Goal: Transaction & Acquisition: Register for event/course

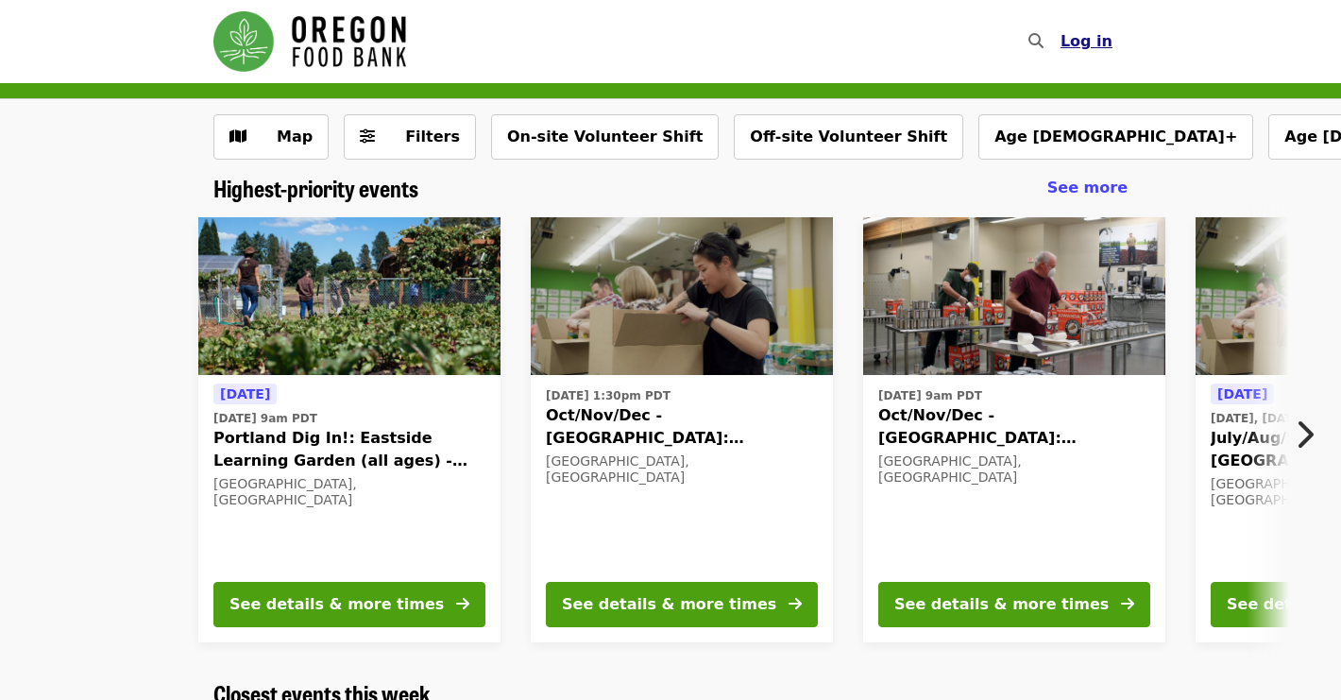
click at [1087, 35] on span "Log in" at bounding box center [1087, 41] width 52 height 18
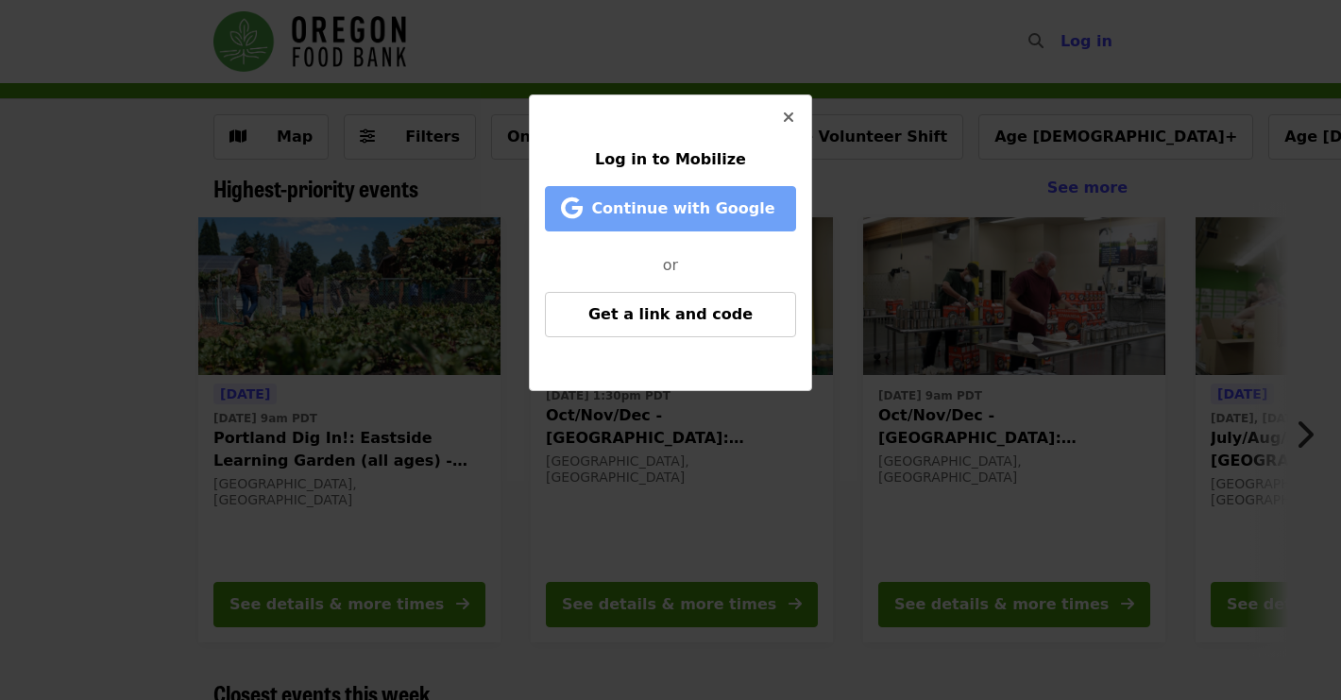
click at [727, 204] on span "Continue with Google" at bounding box center [682, 208] width 183 height 18
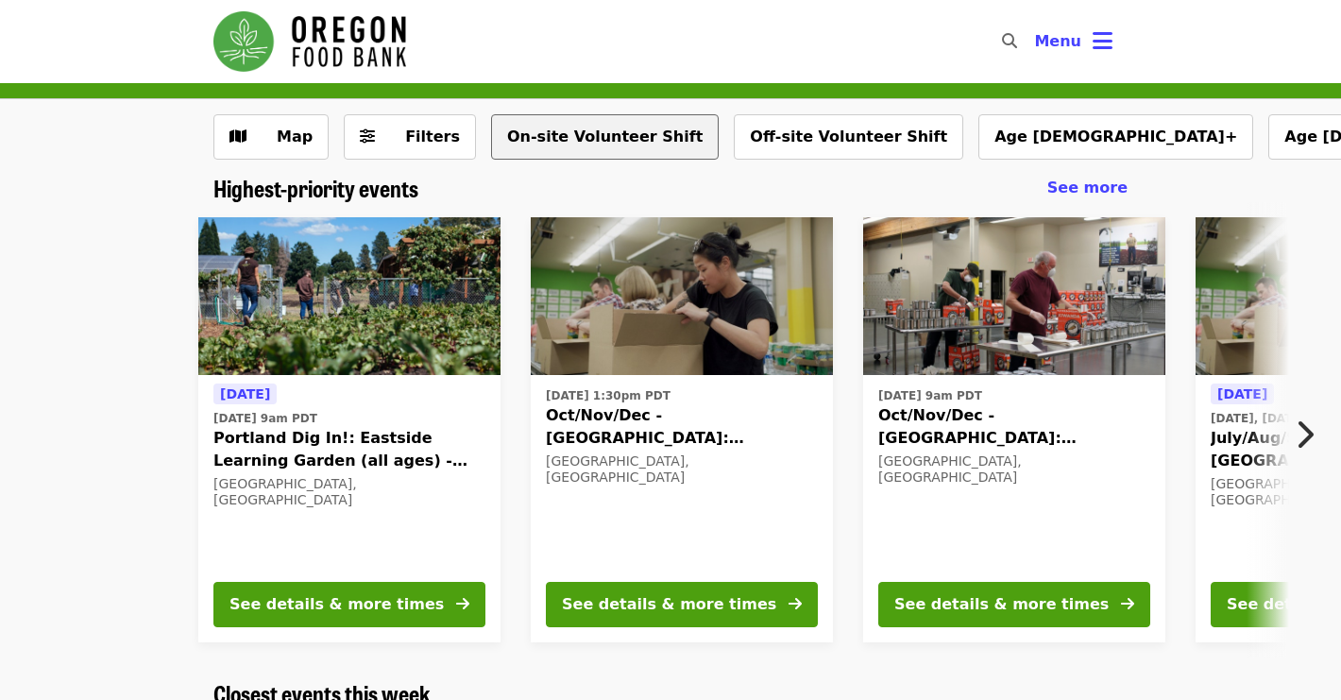
click at [508, 137] on button "On-site Volunteer Shift" at bounding box center [605, 136] width 228 height 45
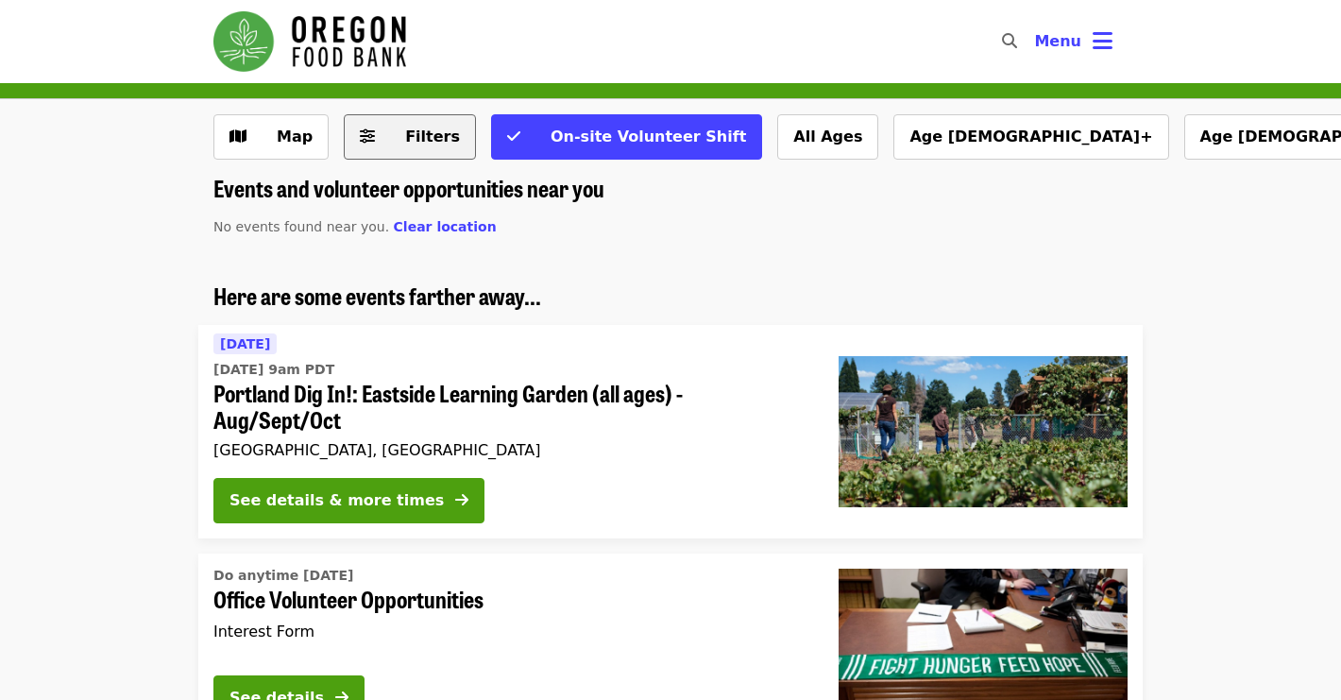
click at [419, 139] on span "Filters" at bounding box center [432, 136] width 55 height 18
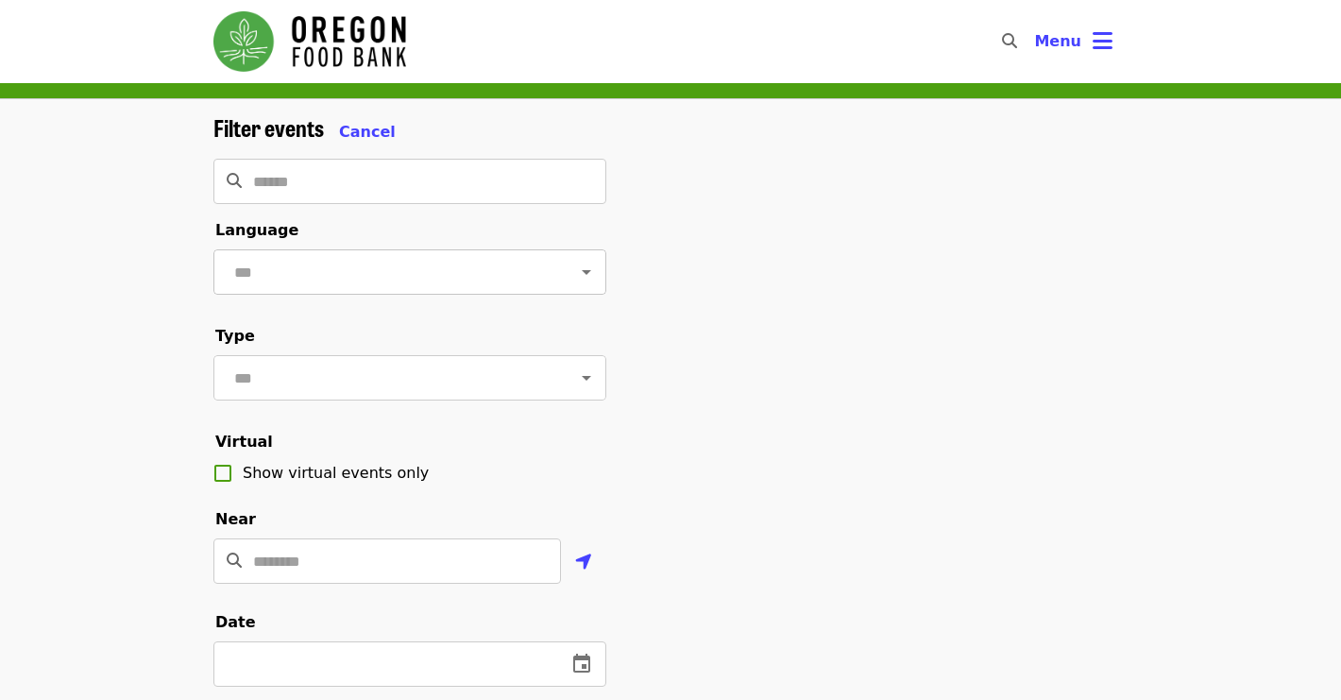
scroll to position [344, 0]
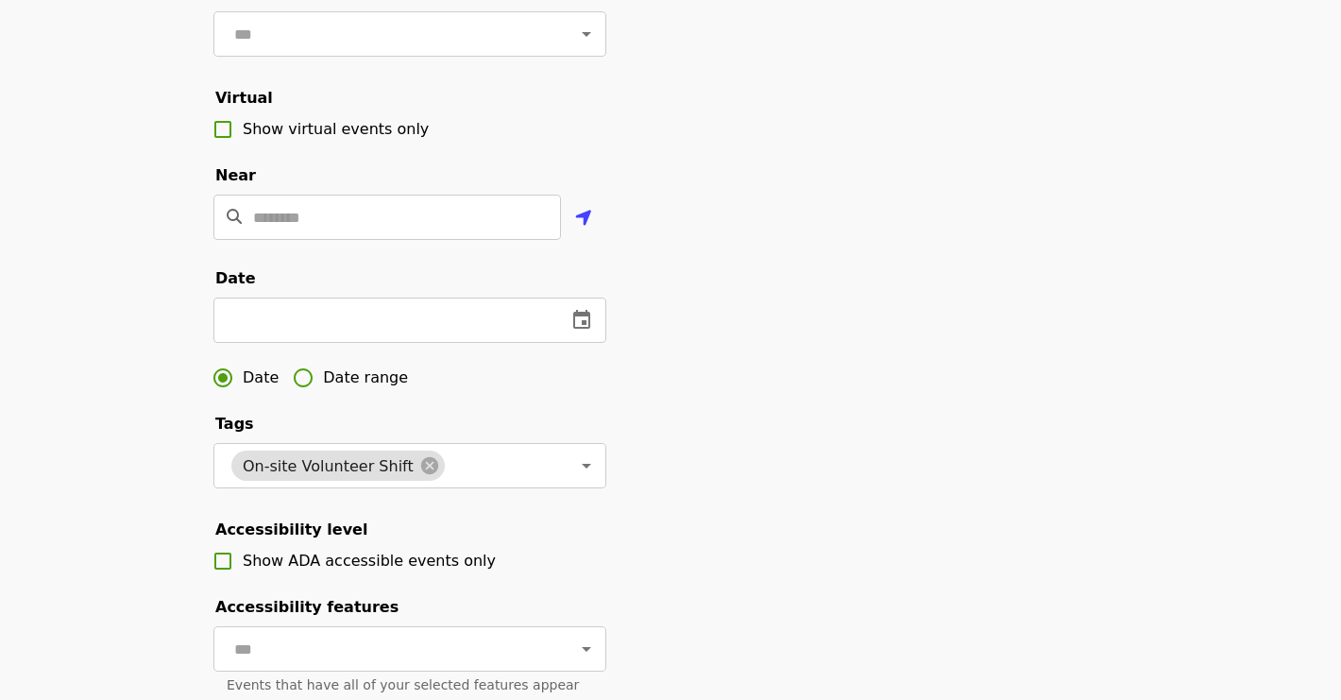
click at [435, 370] on fieldset "Date ​ Date Date range" at bounding box center [409, 332] width 393 height 130
click at [446, 343] on input "text" at bounding box center [382, 319] width 338 height 45
click at [567, 343] on button "change date" at bounding box center [581, 319] width 45 height 45
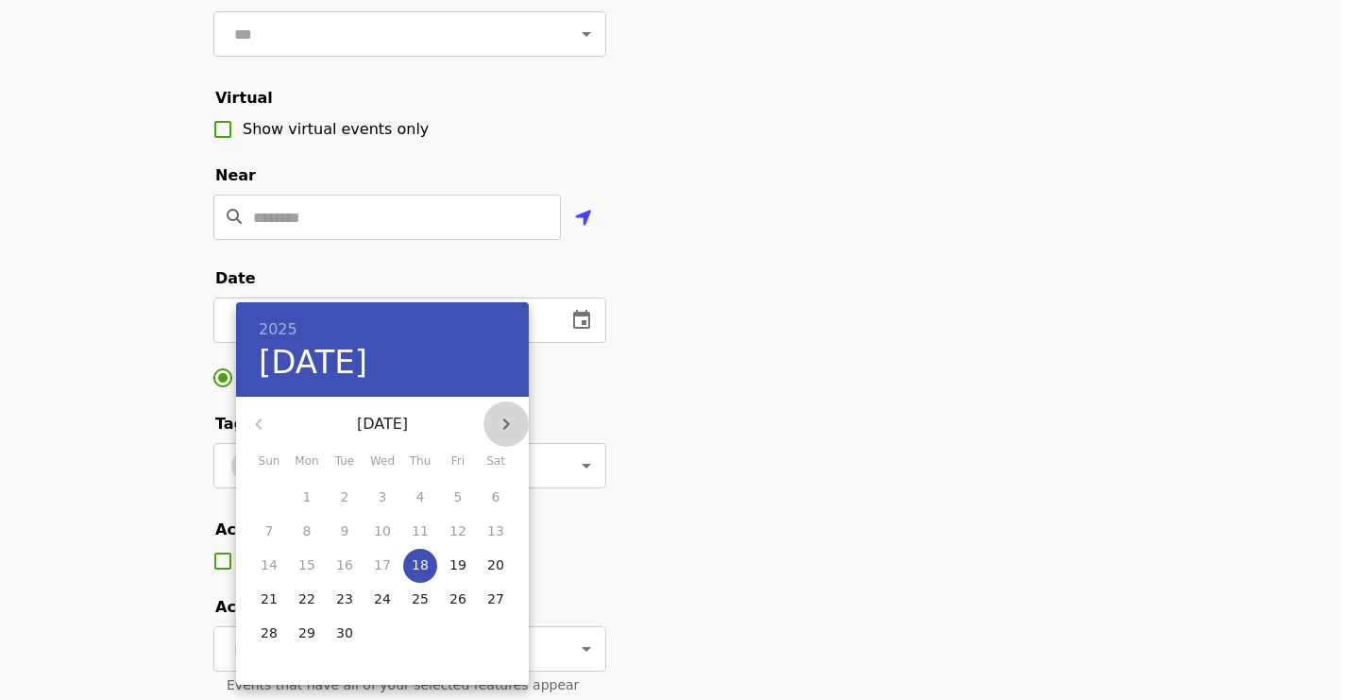
click at [512, 425] on icon "button" at bounding box center [506, 424] width 23 height 23
click at [510, 425] on icon "button" at bounding box center [506, 424] width 23 height 23
click at [458, 533] on p "7" at bounding box center [458, 530] width 8 height 19
type input "**********"
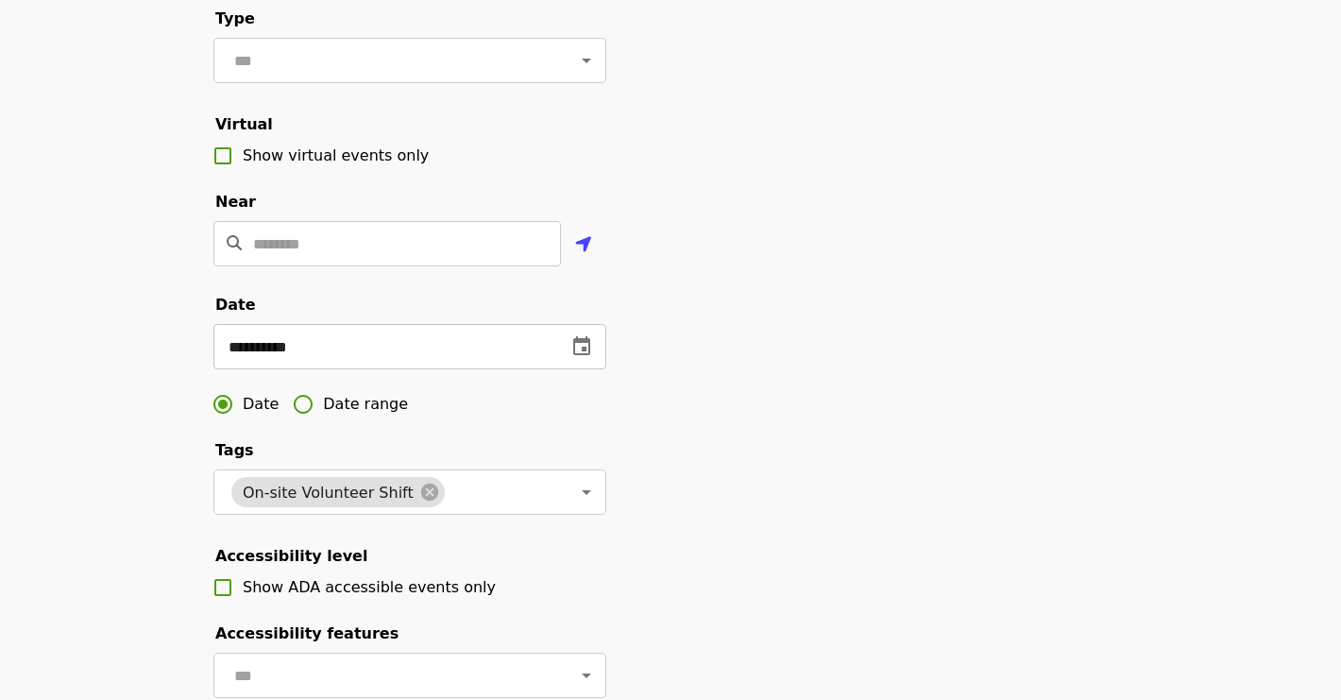
scroll to position [311, 0]
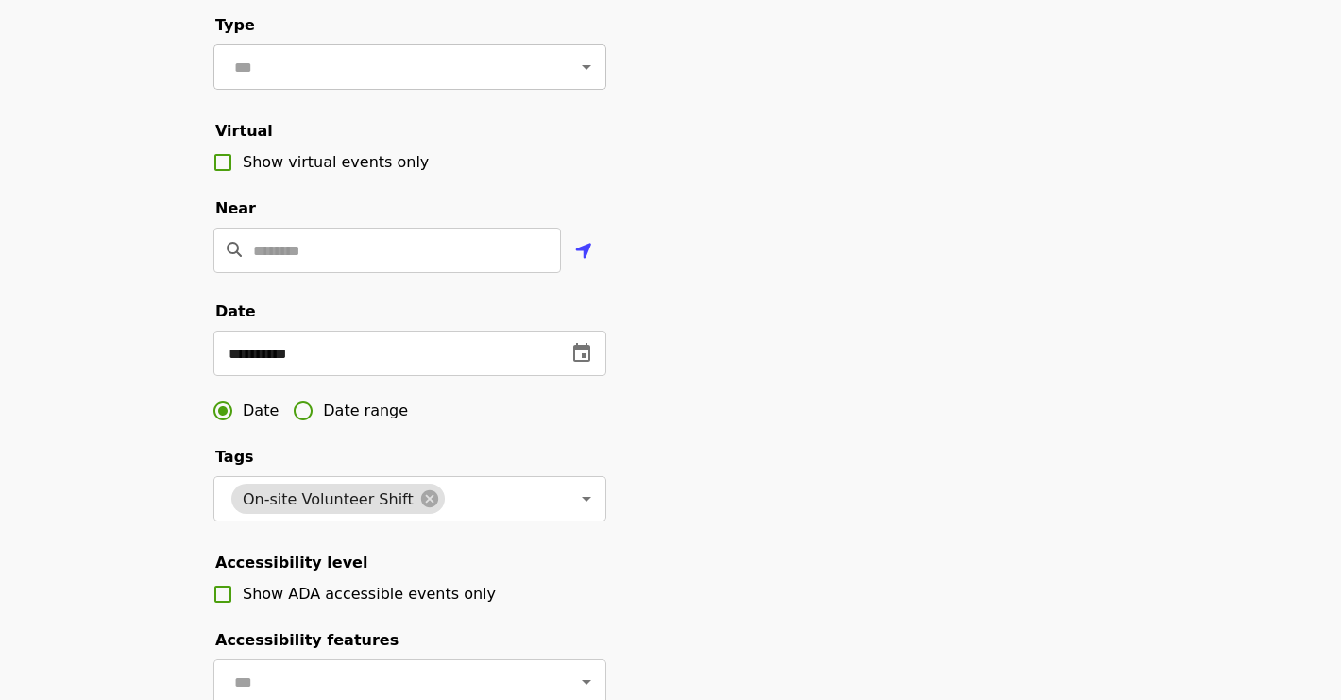
click at [436, 85] on input "text" at bounding box center [387, 67] width 316 height 36
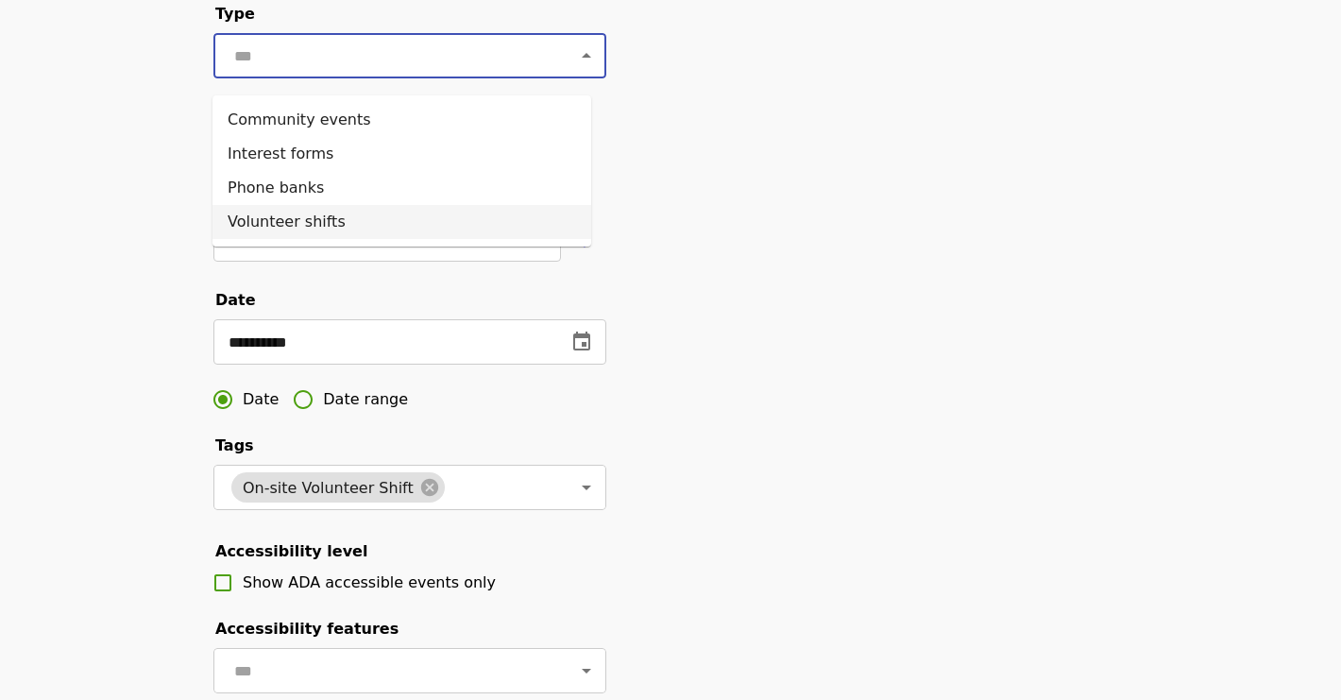
click at [722, 219] on div "**********" at bounding box center [670, 318] width 944 height 1053
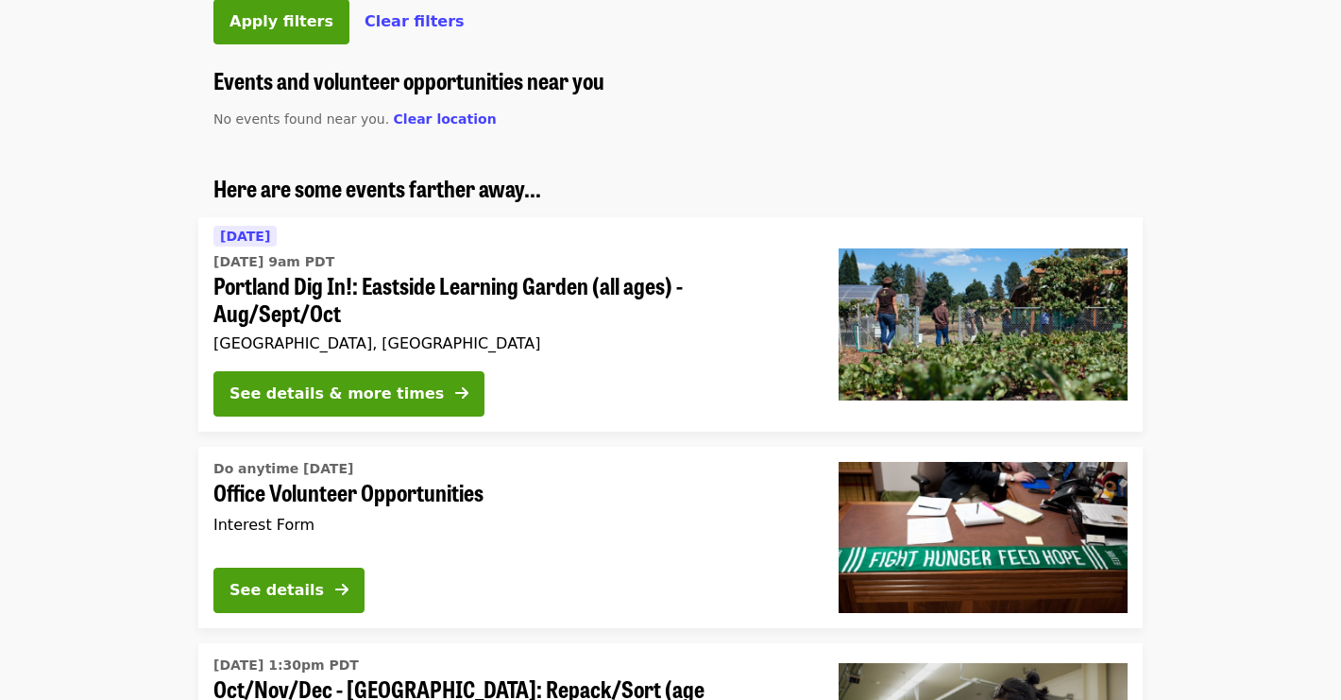
scroll to position [1106, 0]
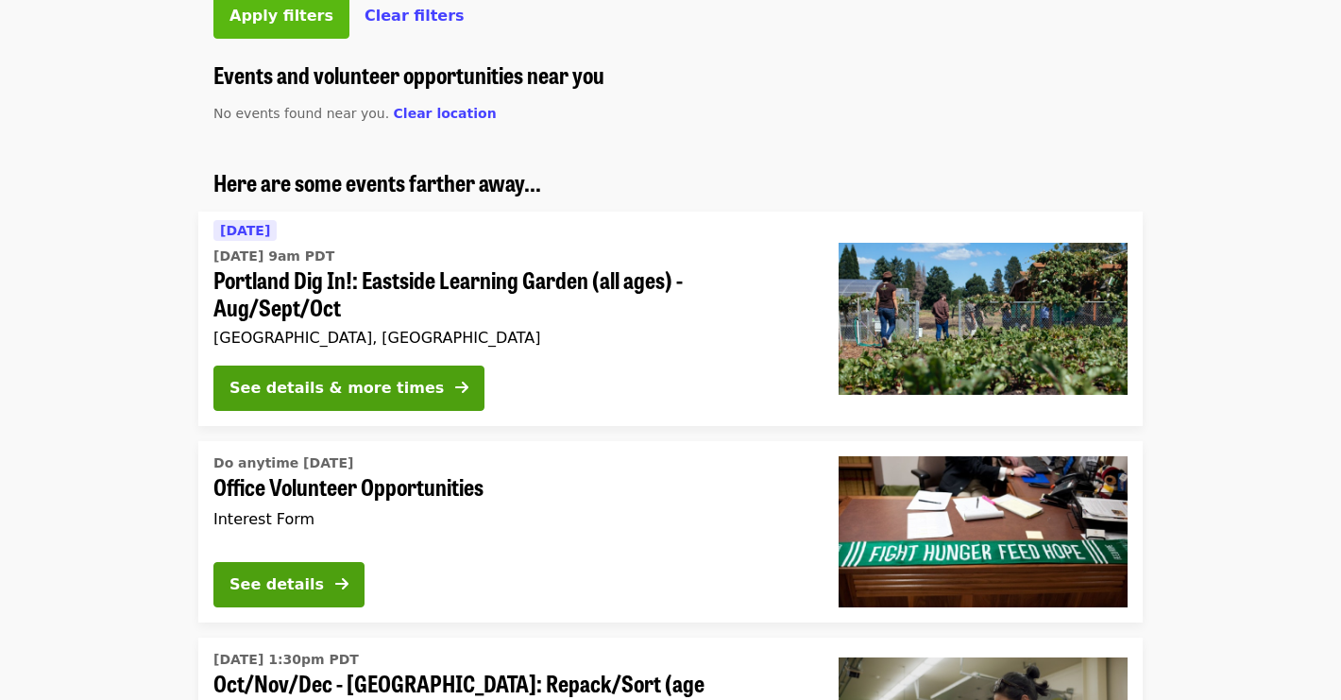
click at [269, 25] on span "Apply filters" at bounding box center [281, 16] width 104 height 18
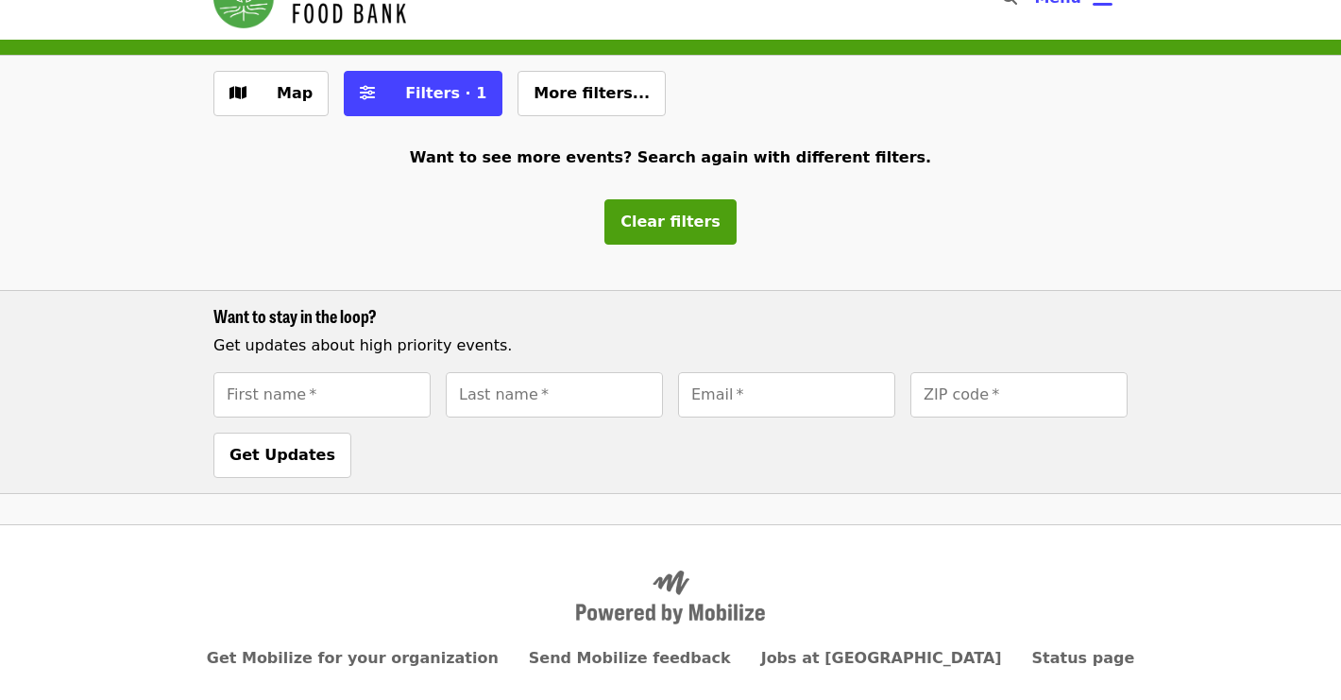
scroll to position [110, 0]
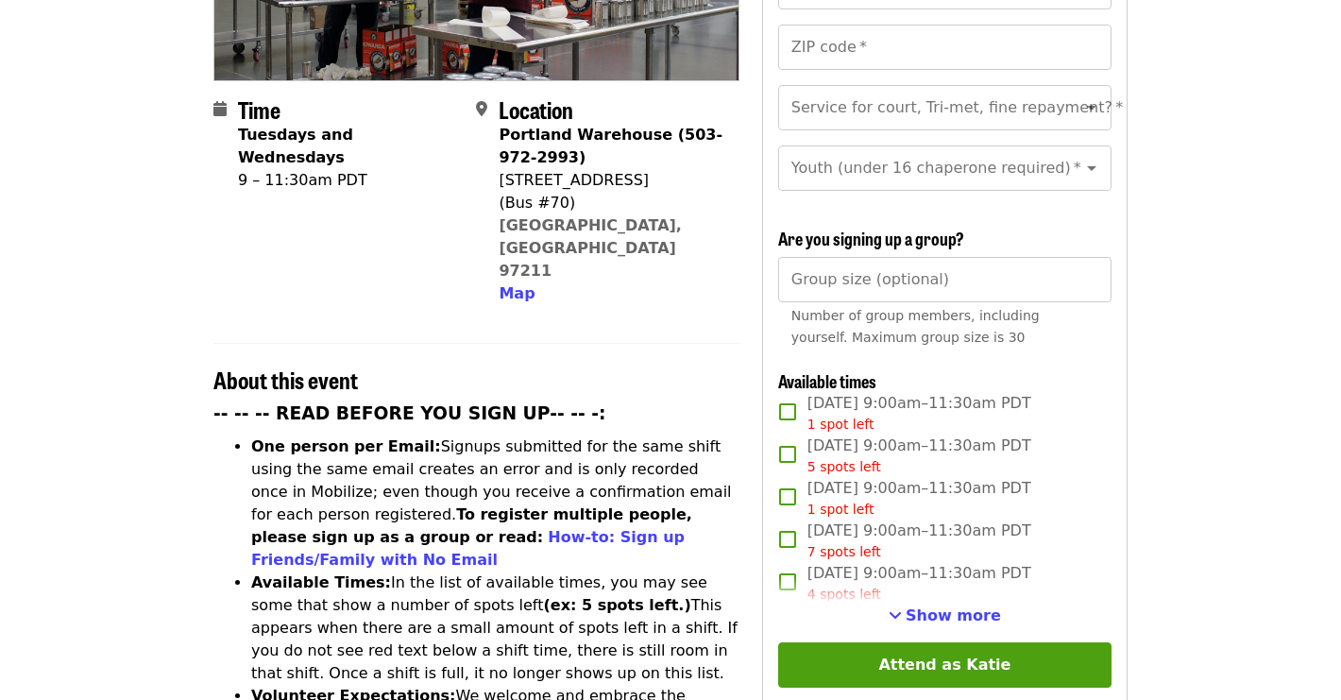
scroll to position [440, 0]
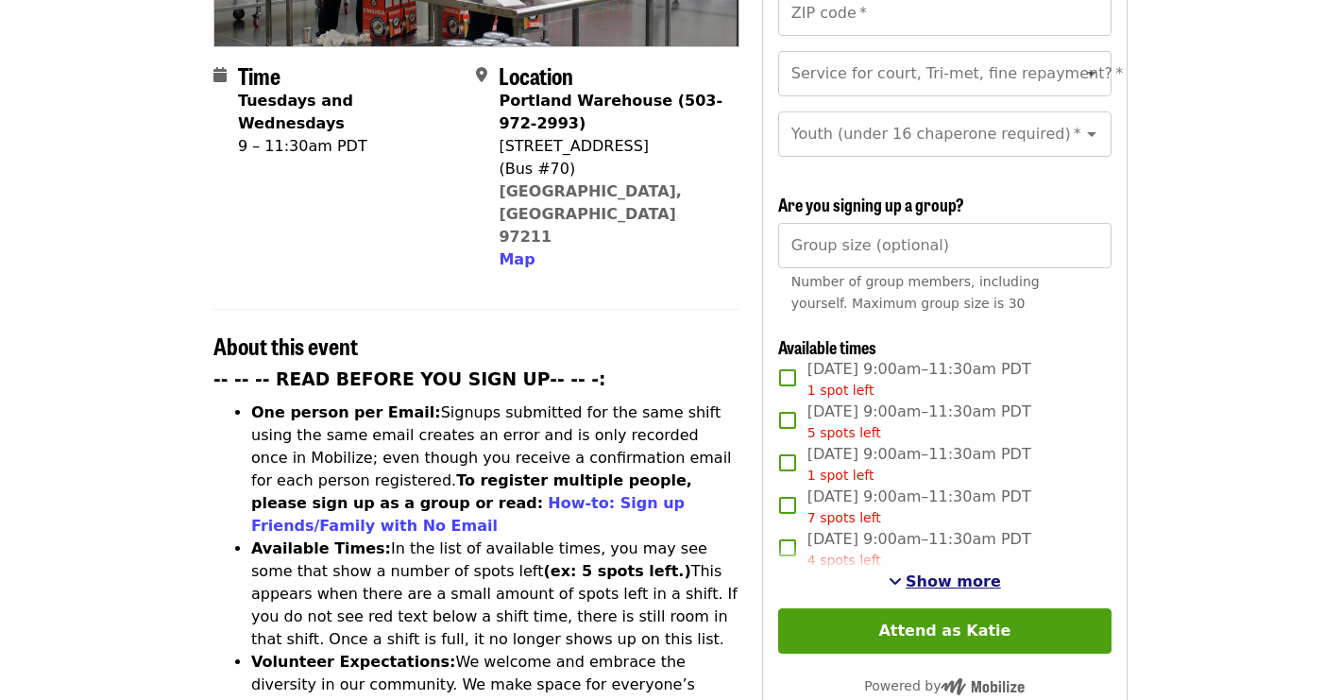
click at [919, 572] on span "Show more" at bounding box center [953, 581] width 95 height 18
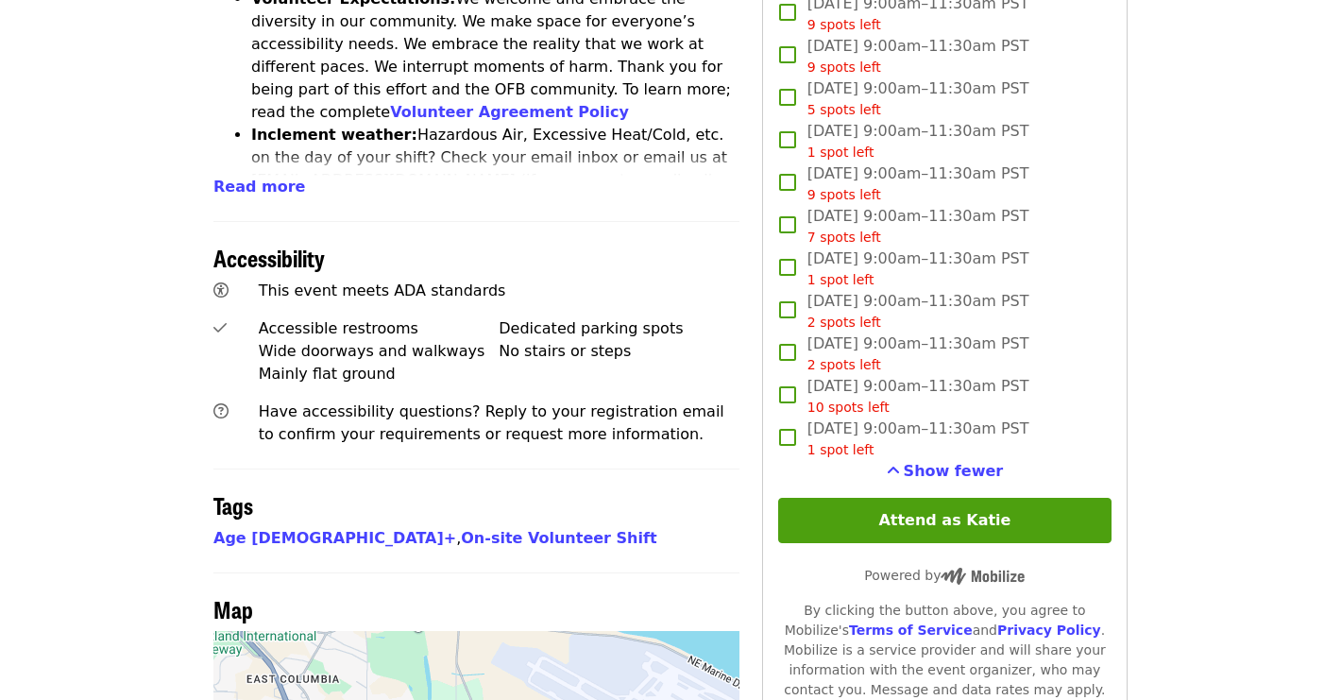
scroll to position [1104, 0]
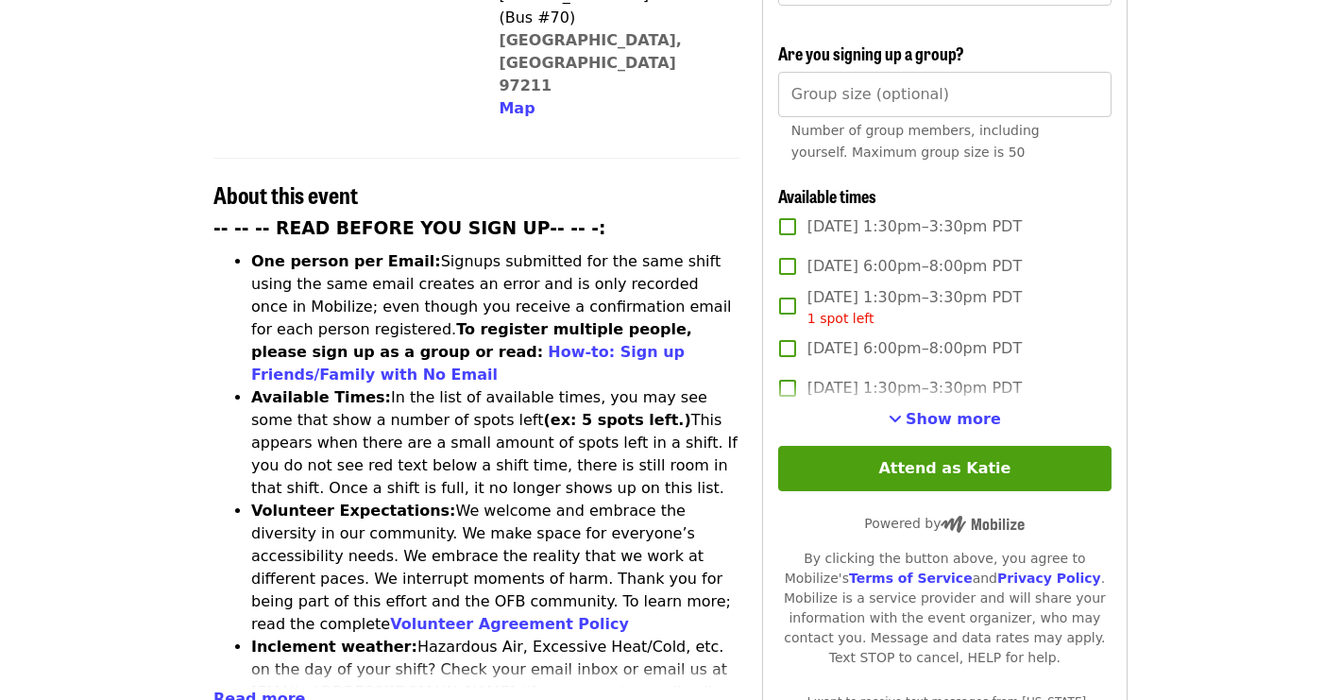
scroll to position [367, 0]
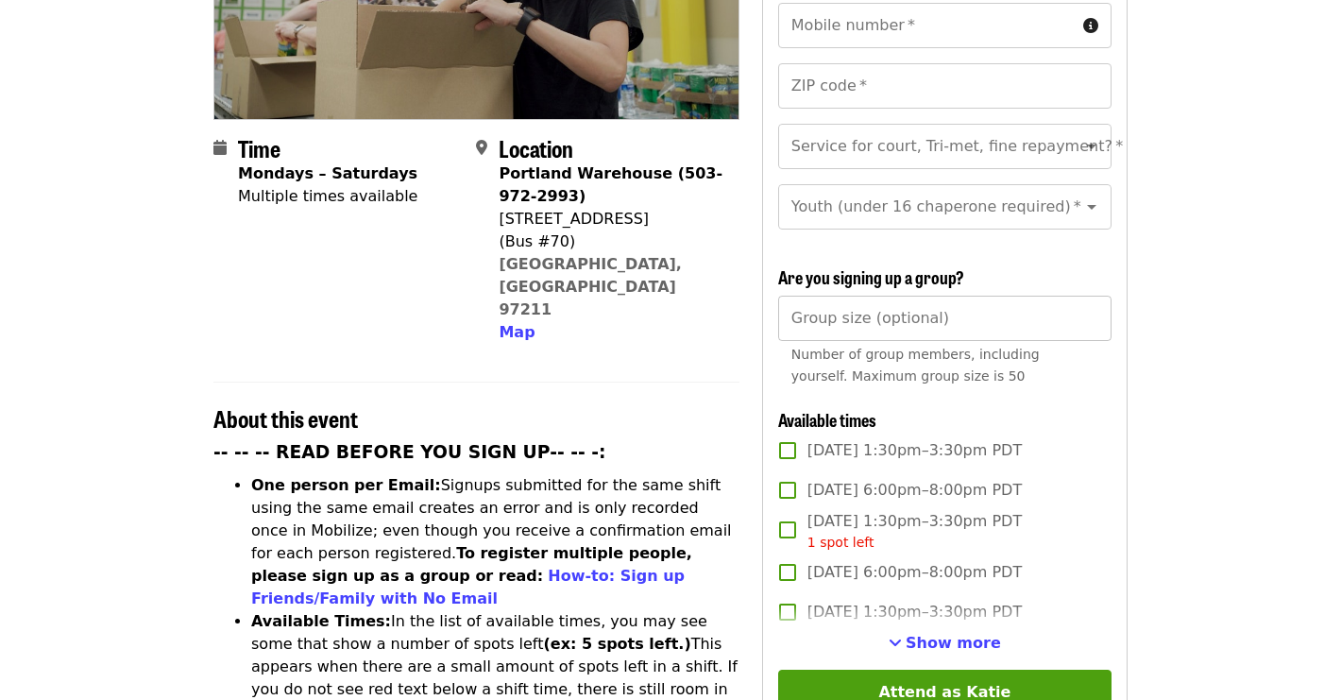
click at [896, 325] on input "Group size (optional)" at bounding box center [944, 318] width 333 height 45
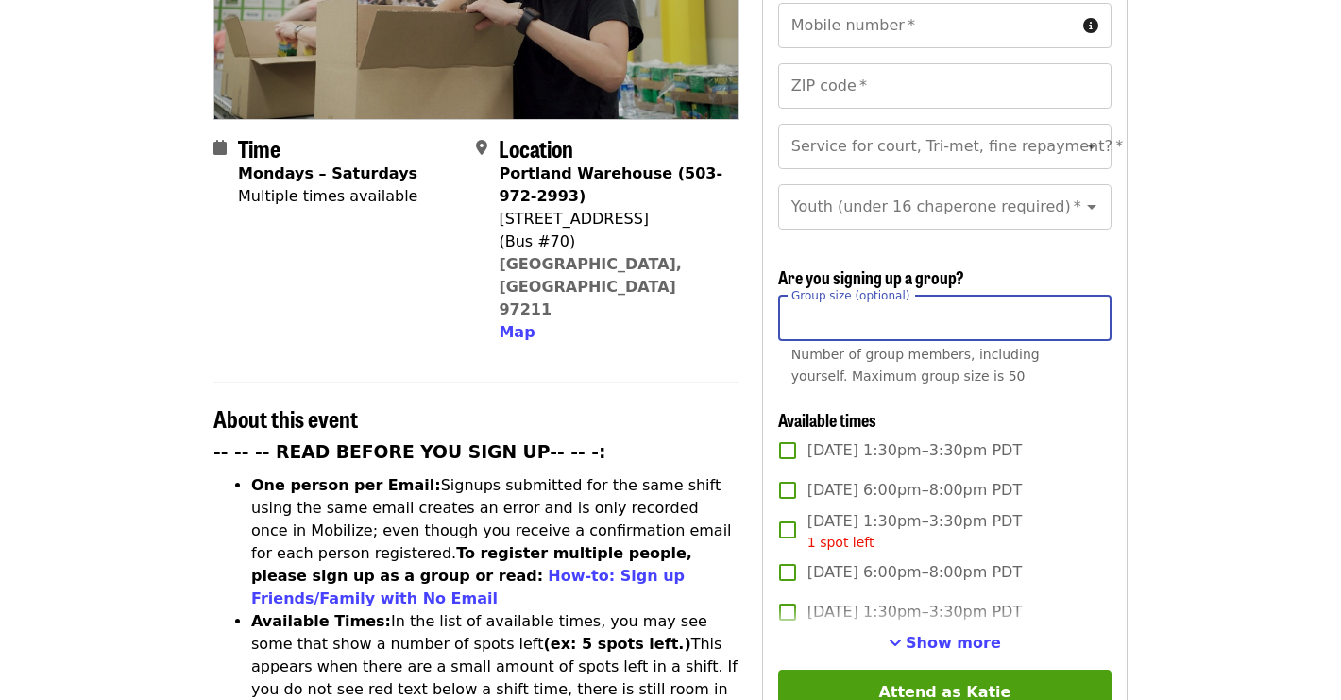
type input "**"
click at [1050, 324] on input "**" at bounding box center [944, 318] width 333 height 45
click at [1049, 403] on div "**********" at bounding box center [944, 418] width 333 height 1072
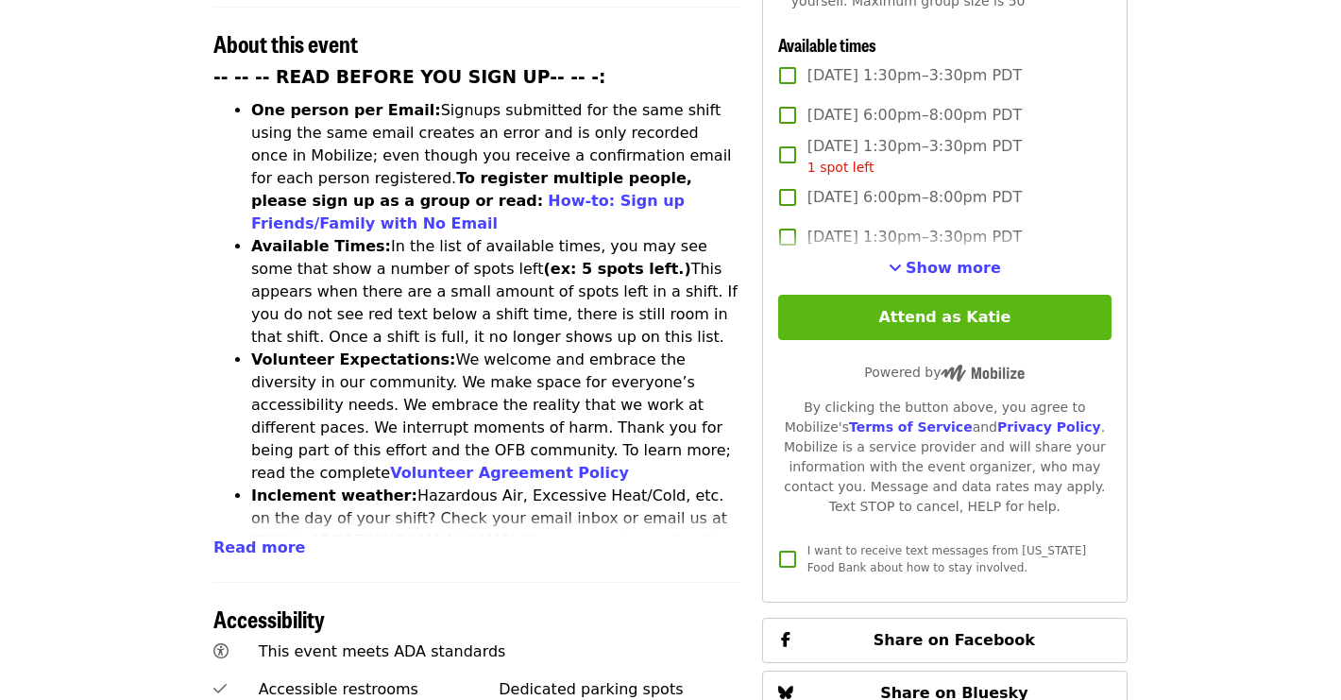
scroll to position [778, 0]
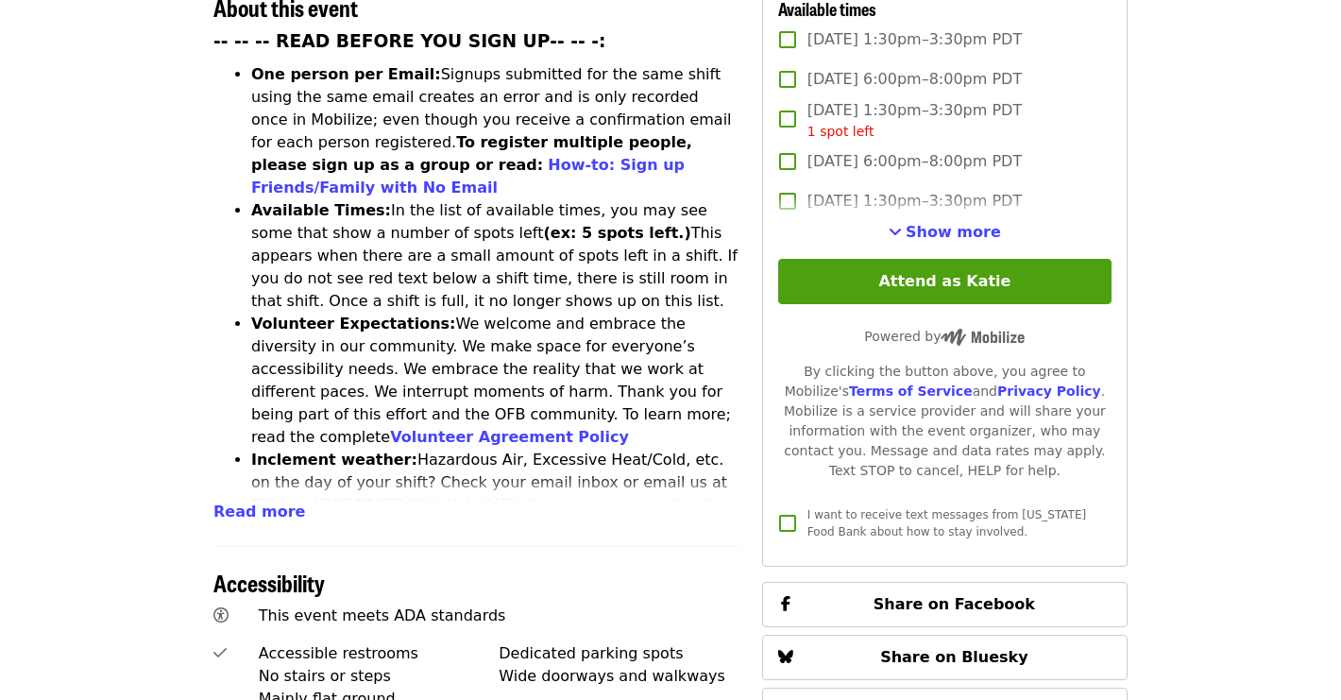
click at [961, 231] on span "Show more" at bounding box center [953, 232] width 95 height 18
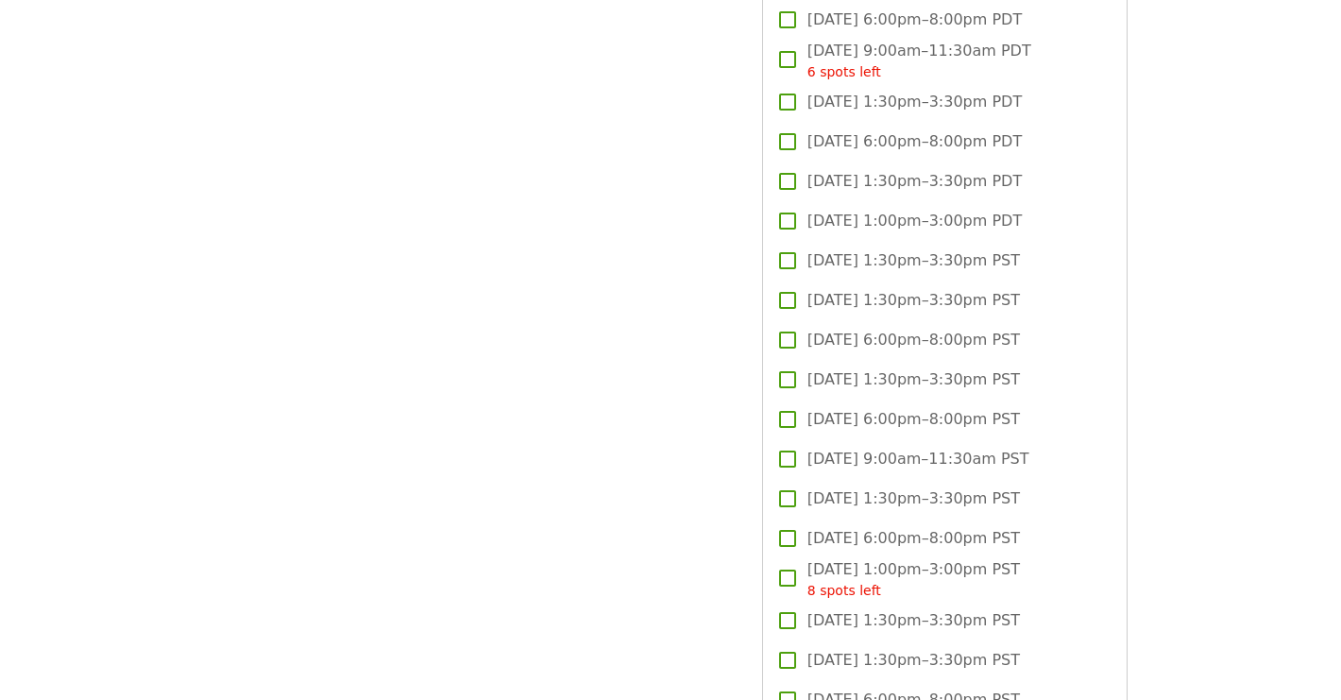
scroll to position [2159, 0]
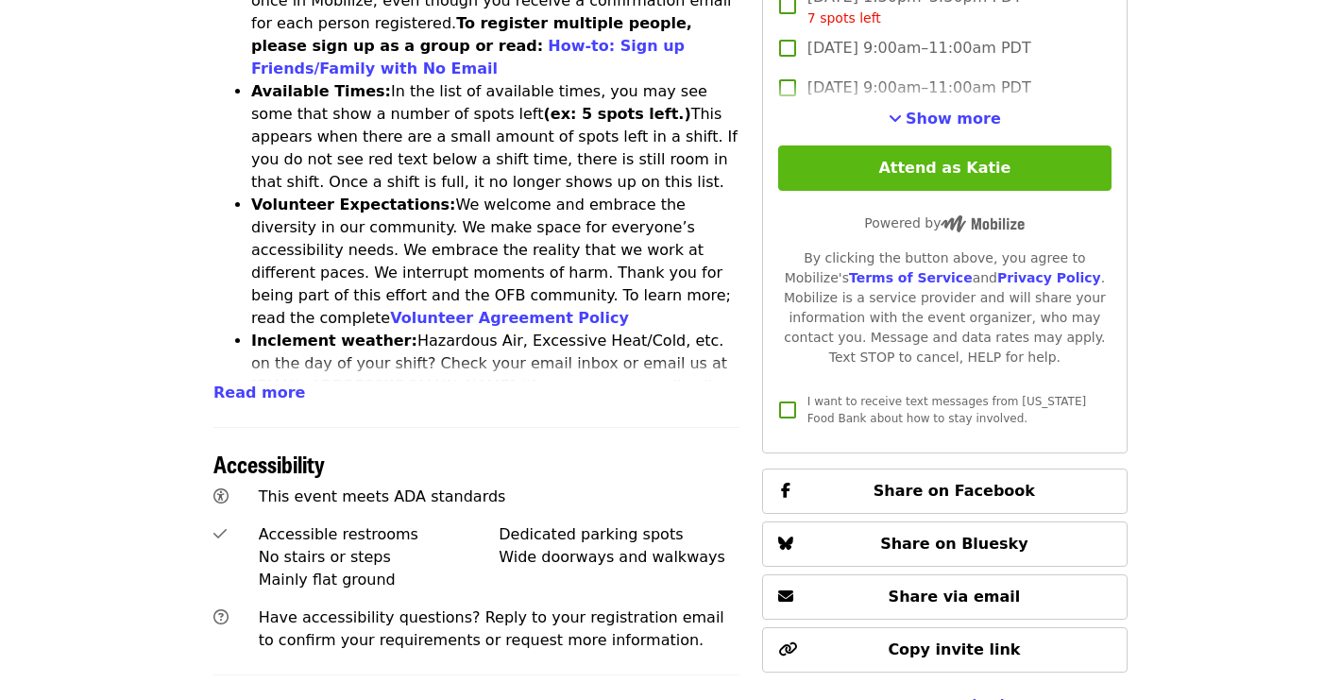
scroll to position [628, 0]
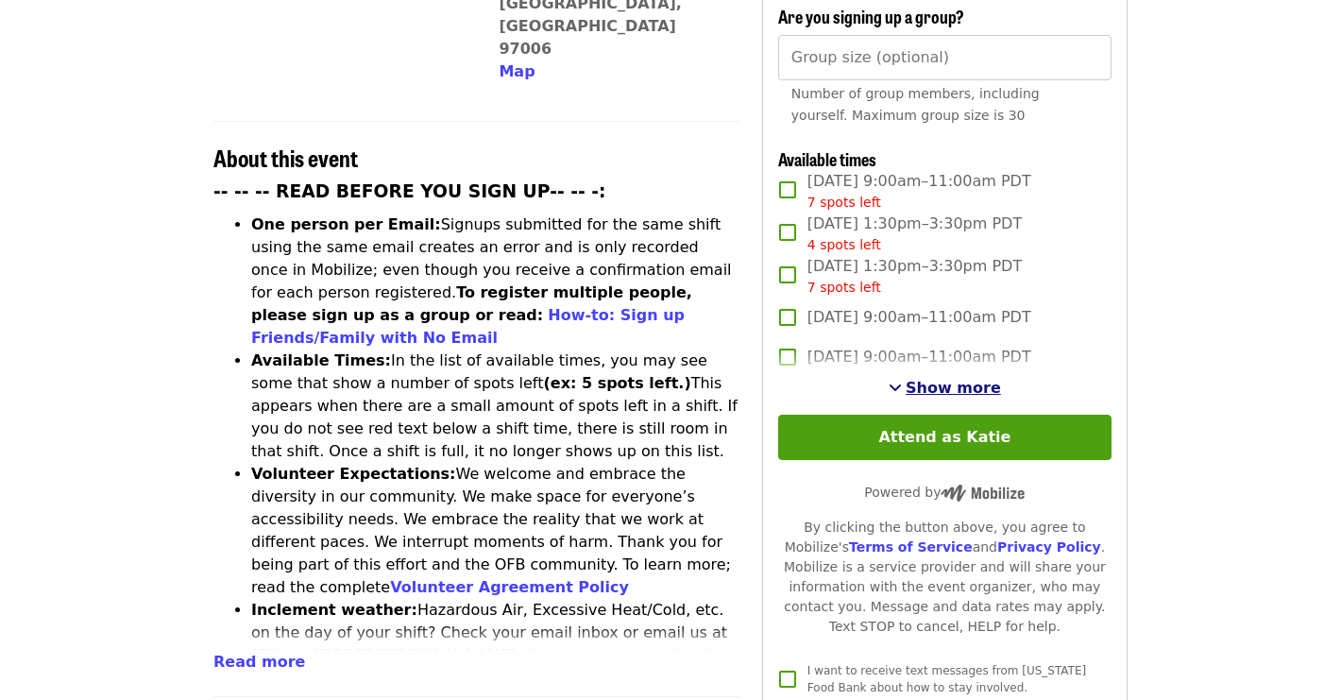
click at [947, 386] on span "Show more" at bounding box center [953, 388] width 95 height 18
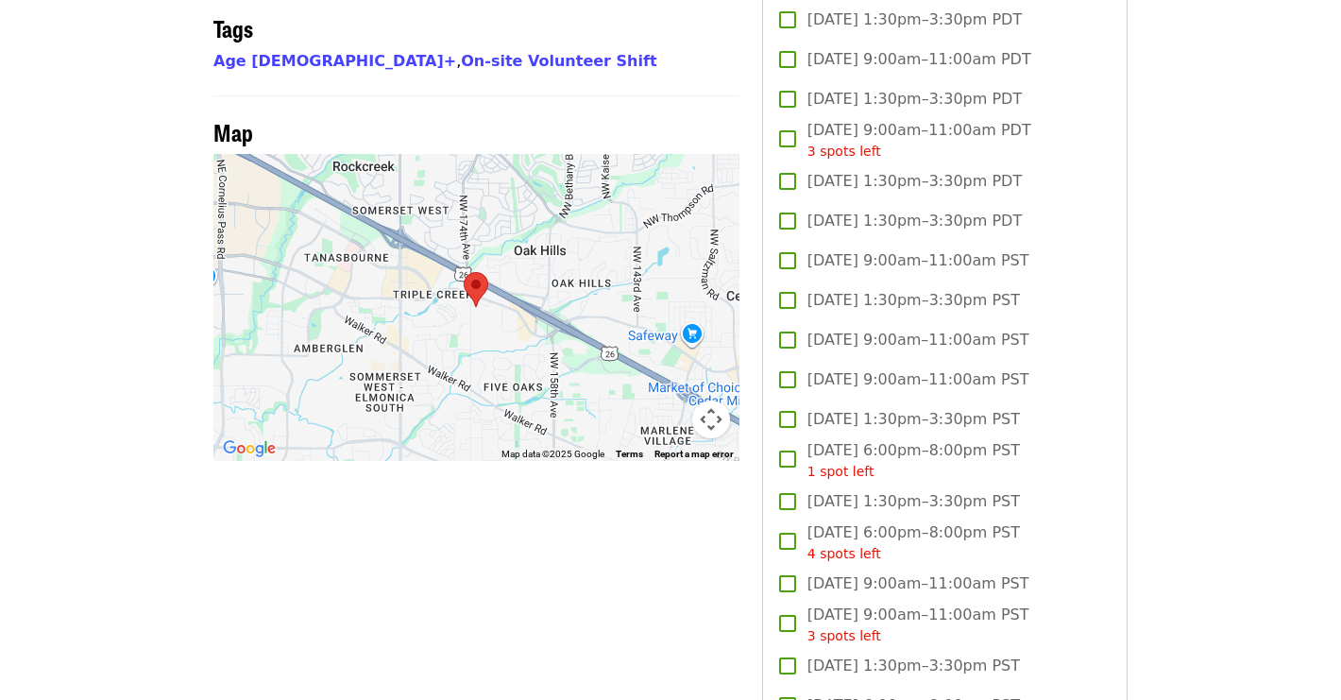
scroll to position [1542, 0]
